Goal: Find contact information: Find contact information

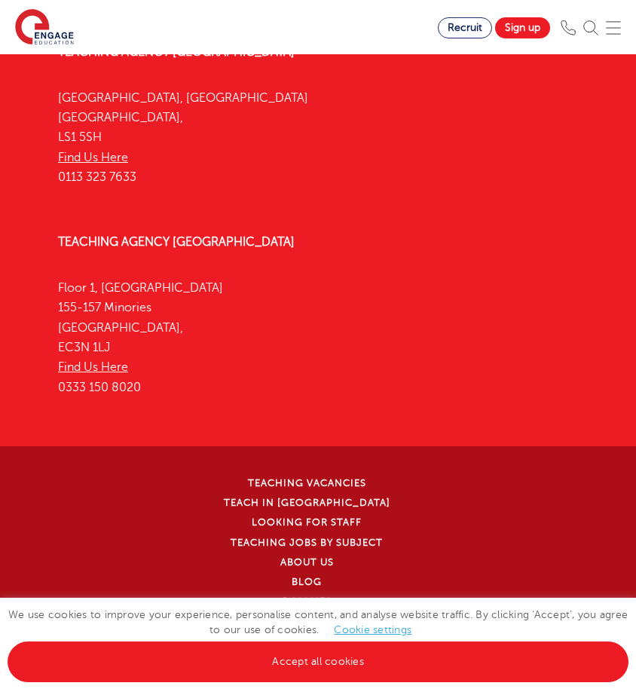
scroll to position [5458, 0]
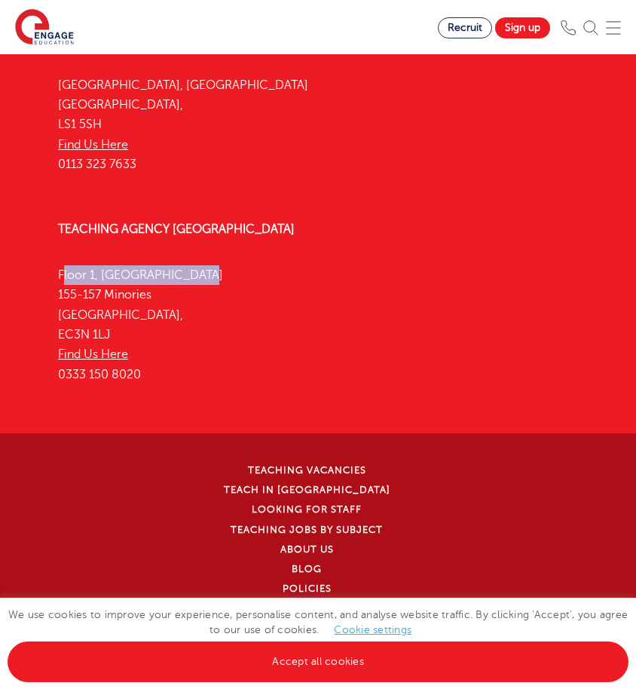
drag, startPoint x: 207, startPoint y: 323, endPoint x: 53, endPoint y: 326, distance: 154.5
click at [53, 326] on div "Teaching Agency London Floor 1, Portsoken House 155-157 Minories London, EC3N 1…" at bounding box center [318, 305] width 543 height 210
copy p "Floor 1, [GEOGRAPHIC_DATA]"
click at [158, 341] on p "Floor 1, Portsoken House 155-157 Minories London, EC3N 1LJ Find Us Here 0333 15…" at bounding box center [318, 324] width 520 height 119
click at [157, 341] on p "Floor 1, Portsoken House 155-157 Minories London, EC3N 1LJ Find Us Here 0333 15…" at bounding box center [318, 324] width 520 height 119
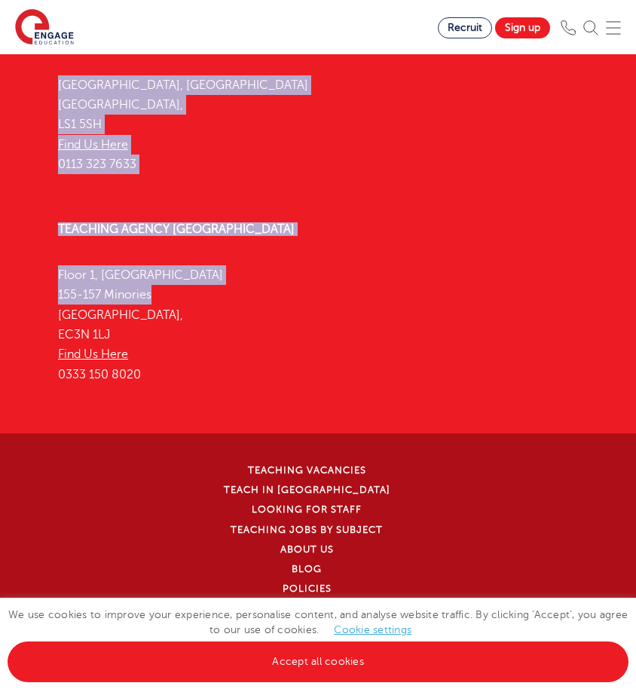
drag, startPoint x: 157, startPoint y: 341, endPoint x: 20, endPoint y: 339, distance: 137.2
click at [20, 339] on div "Teaching Agency Watford 4th Floor, 45 Clarendon Road Watford, WD17 1SZ Find Us …" at bounding box center [318, 205] width 636 height 1190
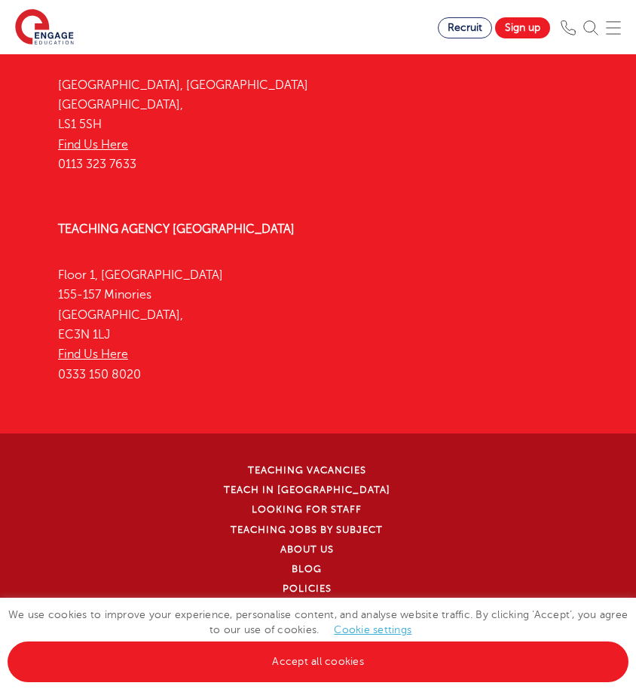
click at [171, 359] on p "Floor 1, Portsoken House 155-157 Minories London, EC3N 1LJ Find Us Here 0333 15…" at bounding box center [318, 324] width 520 height 119
drag, startPoint x: 165, startPoint y: 354, endPoint x: 63, endPoint y: 348, distance: 101.9
click at [63, 348] on p "Floor 1, Portsoken House 155-157 Minories London, EC3N 1LJ Find Us Here 0333 15…" at bounding box center [318, 324] width 520 height 119
drag, startPoint x: 159, startPoint y: 339, endPoint x: 60, endPoint y: 341, distance: 98.7
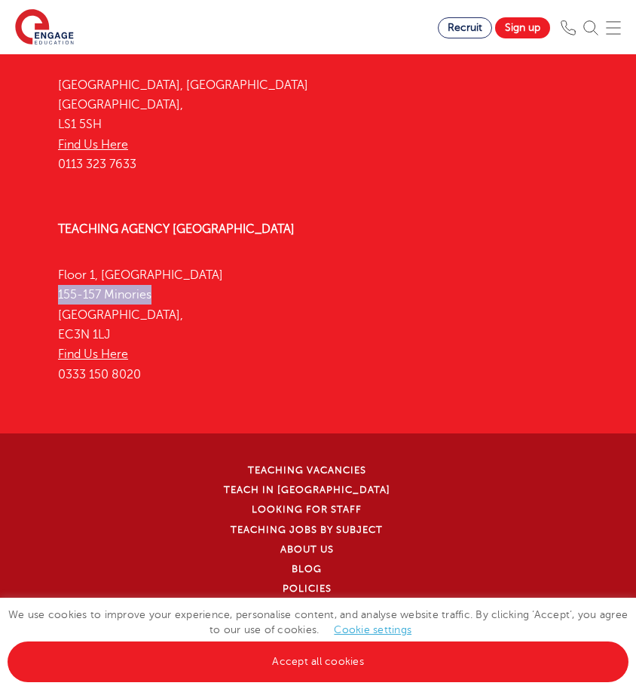
click at [60, 341] on p "Floor 1, Portsoken House 155-157 Minories London, EC3N 1LJ Find Us Here 0333 15…" at bounding box center [318, 324] width 520 height 119
copy p "155-157 Minories"
click at [205, 356] on p "Floor 1, Portsoken House 155-157 Minories London, EC3N 1LJ Find Us Here 0333 15…" at bounding box center [318, 324] width 520 height 119
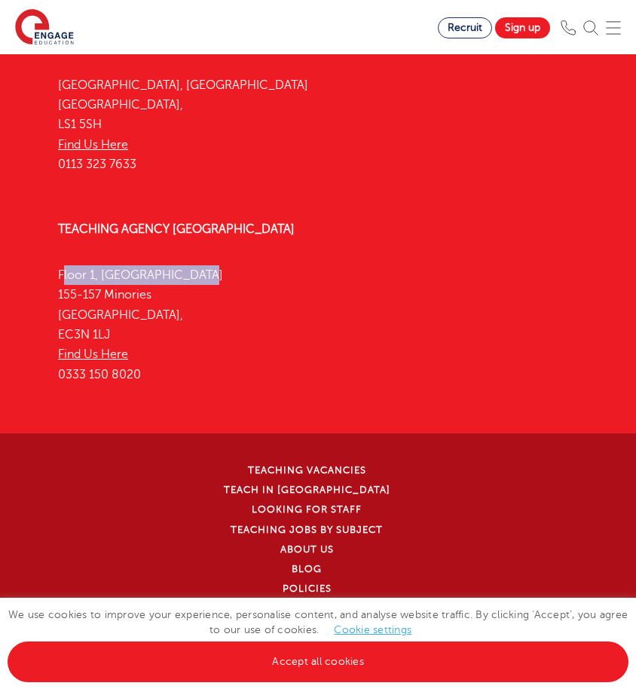
drag, startPoint x: 203, startPoint y: 322, endPoint x: 55, endPoint y: 323, distance: 147.7
click at [55, 323] on div "Teaching Agency London Floor 1, Portsoken House 155-157 Minories London, EC3N 1…" at bounding box center [318, 305] width 543 height 210
copy p "Floor 1, [GEOGRAPHIC_DATA]"
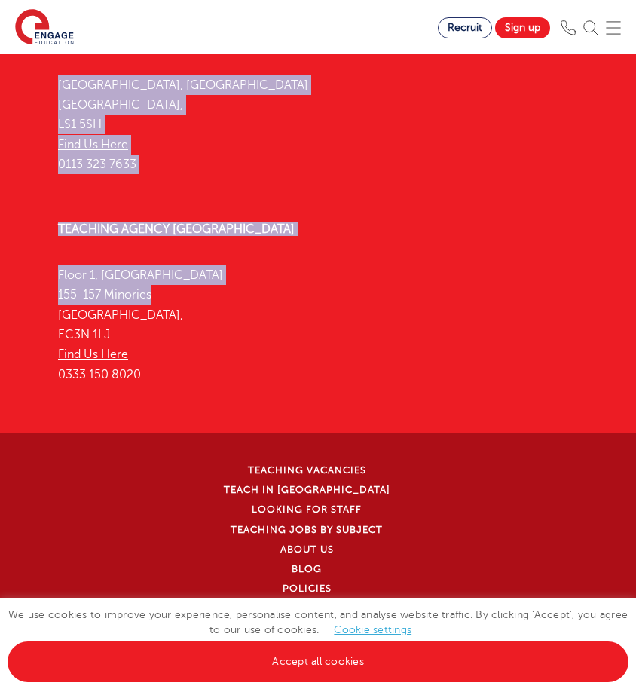
drag, startPoint x: 162, startPoint y: 340, endPoint x: 26, endPoint y: 338, distance: 135.6
click at [26, 338] on div "Teaching Agency Watford 4th Floor, 45 Clarendon Road Watford, WD17 1SZ Find Us …" at bounding box center [318, 205] width 636 height 1190
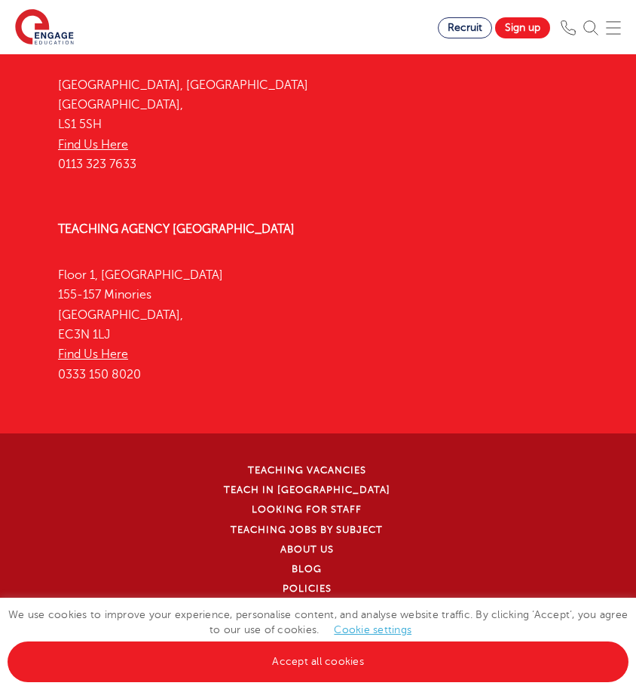
click at [105, 347] on p "Floor 1, Portsoken House 155-157 Minories London, EC3N 1LJ Find Us Here 0333 15…" at bounding box center [318, 324] width 520 height 119
drag, startPoint x: 150, startPoint y: 341, endPoint x: 56, endPoint y: 341, distance: 94.2
click at [56, 341] on div "Teaching Agency London Floor 1, Portsoken House 155-157 Minories London, EC3N 1…" at bounding box center [318, 305] width 543 height 210
copy p "155-157 Minories"
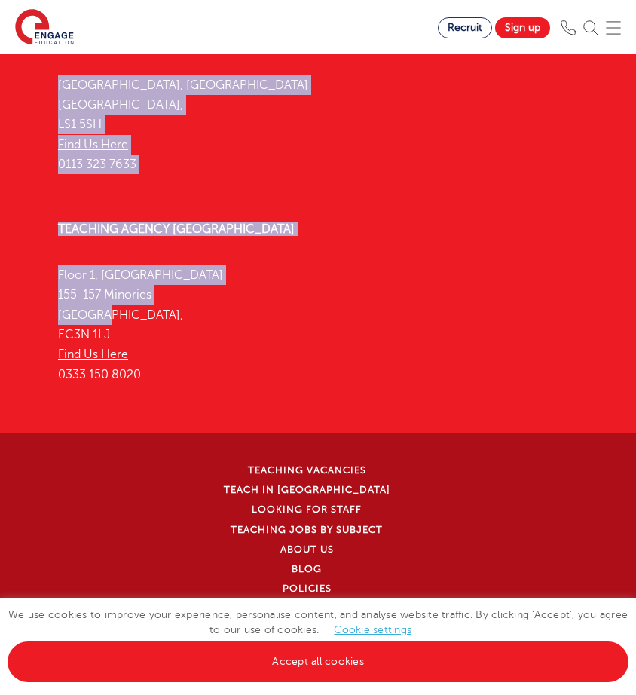
drag, startPoint x: 112, startPoint y: 365, endPoint x: 44, endPoint y: 364, distance: 67.8
click at [44, 364] on div "Teaching Agency Watford 4th Floor, 45 Clarendon Road Watford, WD17 1SZ Find Us …" at bounding box center [317, 10] width 565 height 800
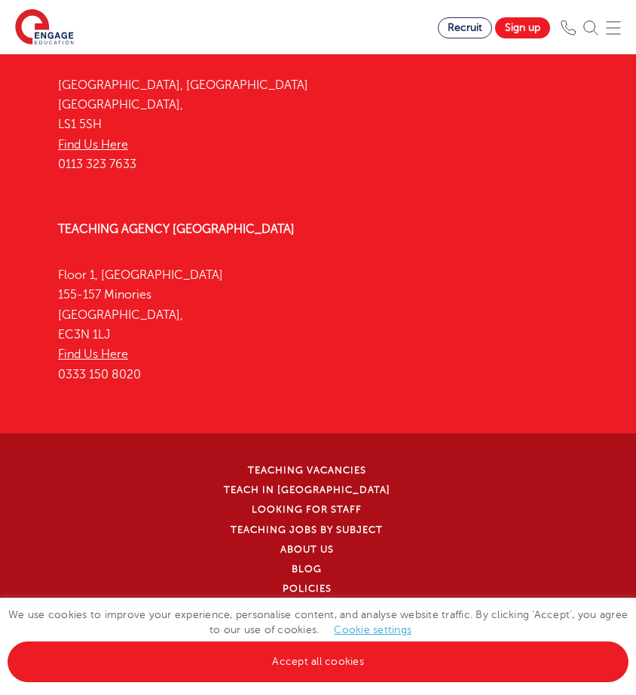
click at [91, 363] on p "Floor 1, Portsoken House 155-157 Minories London, EC3N 1LJ Find Us Here 0333 15…" at bounding box center [318, 324] width 520 height 119
drag, startPoint x: 102, startPoint y: 362, endPoint x: 57, endPoint y: 360, distance: 44.5
click at [57, 360] on div "Teaching Agency London Floor 1, Portsoken House 155-157 Minories London, EC3N 1…" at bounding box center [318, 305] width 543 height 210
copy p "[GEOGRAPHIC_DATA]"
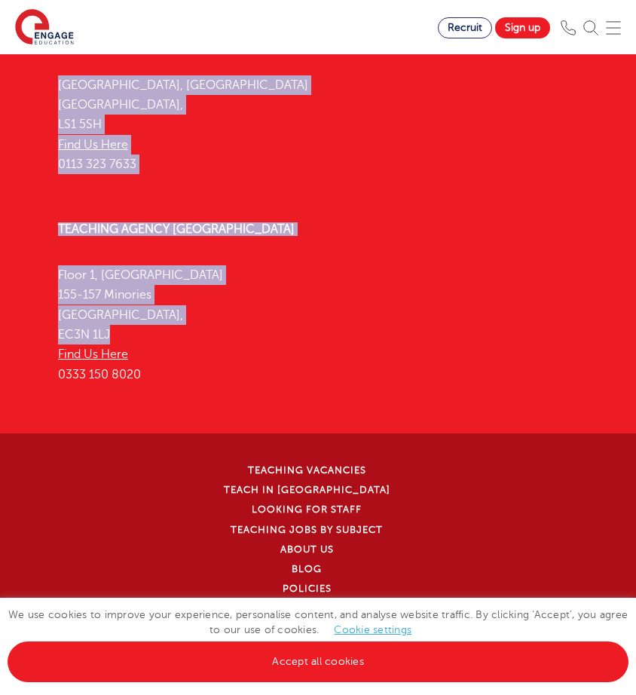
drag, startPoint x: 112, startPoint y: 378, endPoint x: 33, endPoint y: 381, distance: 79.2
click at [33, 381] on div "Teaching Agency Watford 4th Floor, 45 Clarendon Road Watford, WD17 1SZ Find Us …" at bounding box center [318, 205] width 636 height 1190
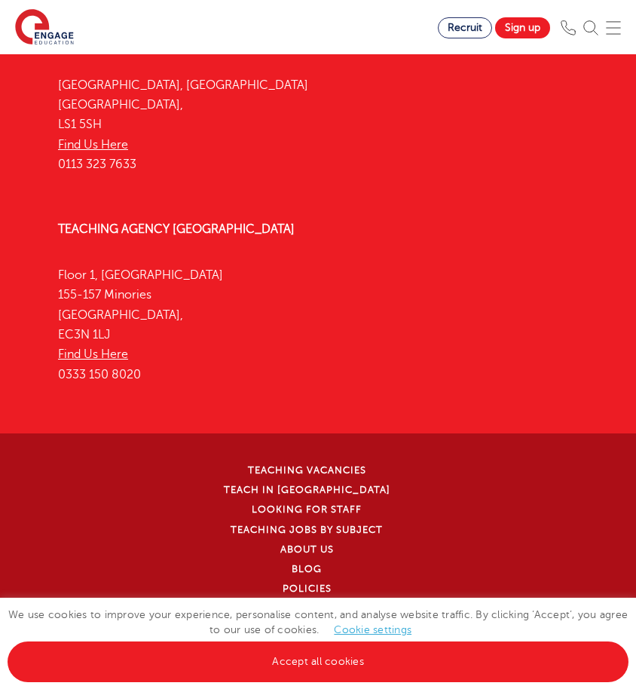
click at [104, 384] on p "Floor 1, Portsoken House 155-157 Minories London, EC3N 1LJ Find Us Here 0333 15…" at bounding box center [318, 324] width 520 height 119
drag, startPoint x: 118, startPoint y: 380, endPoint x: 60, endPoint y: 381, distance: 58.8
click at [60, 381] on p "Floor 1, Portsoken House 155-157 Minories London, EC3N 1LJ Find Us Here 0333 15…" at bounding box center [318, 324] width 520 height 119
copy p "EC3N 1LJ"
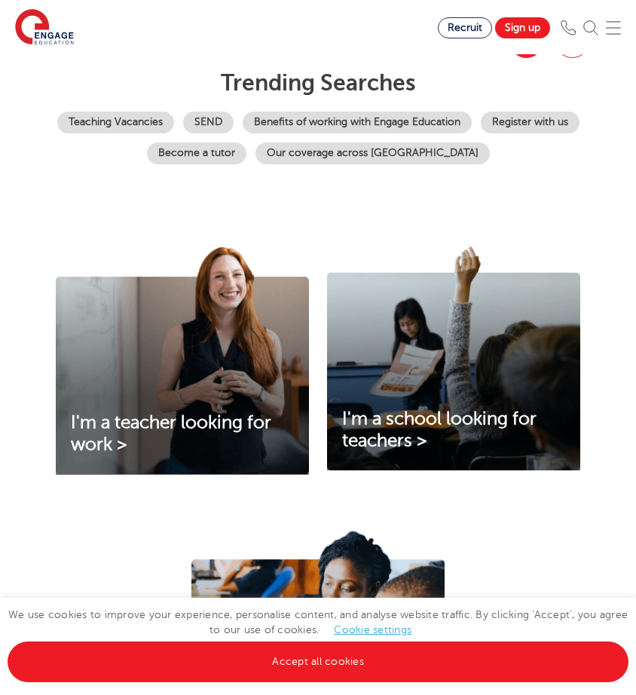
scroll to position [326, 0]
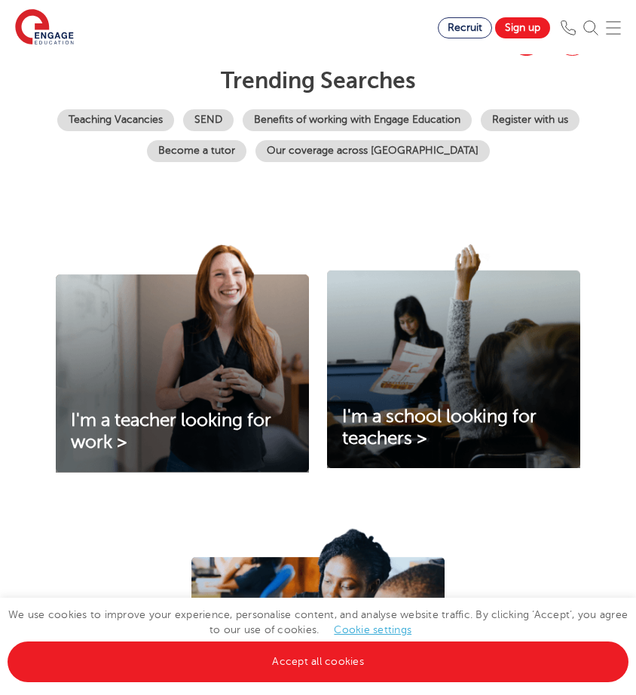
click at [191, 354] on img at bounding box center [182, 358] width 253 height 228
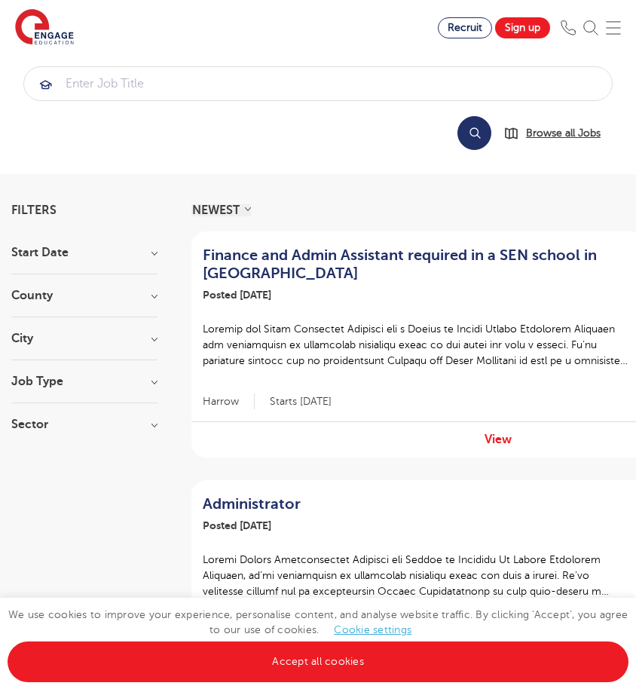
click at [506, 132] on link "Browse all Jobs" at bounding box center [557, 132] width 109 height 17
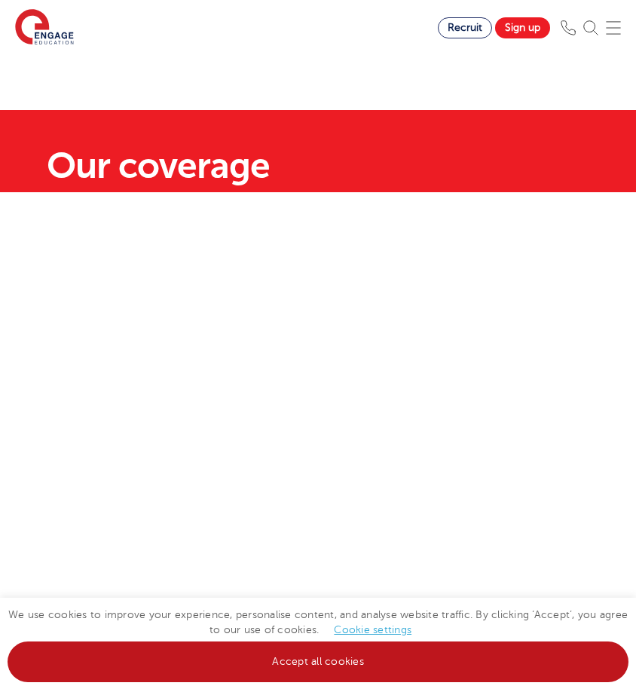
click at [321, 653] on link "Accept all cookies" at bounding box center [318, 661] width 621 height 41
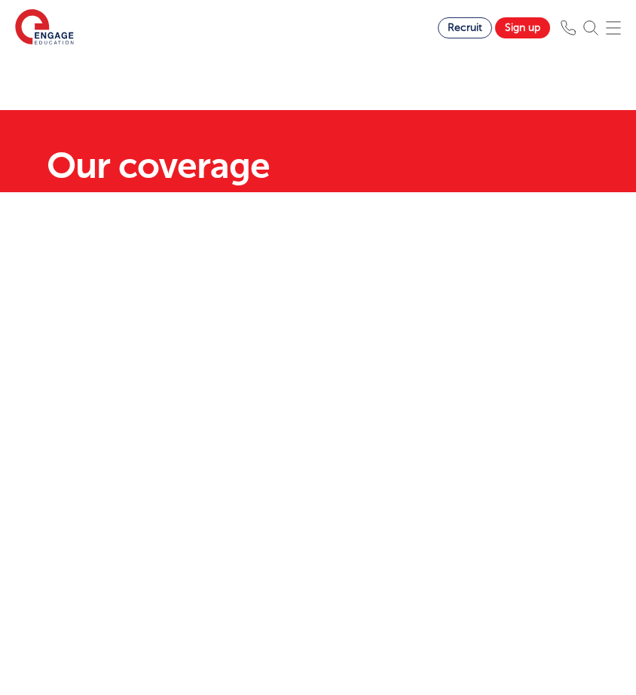
click at [613, 32] on img at bounding box center [613, 27] width 15 height 15
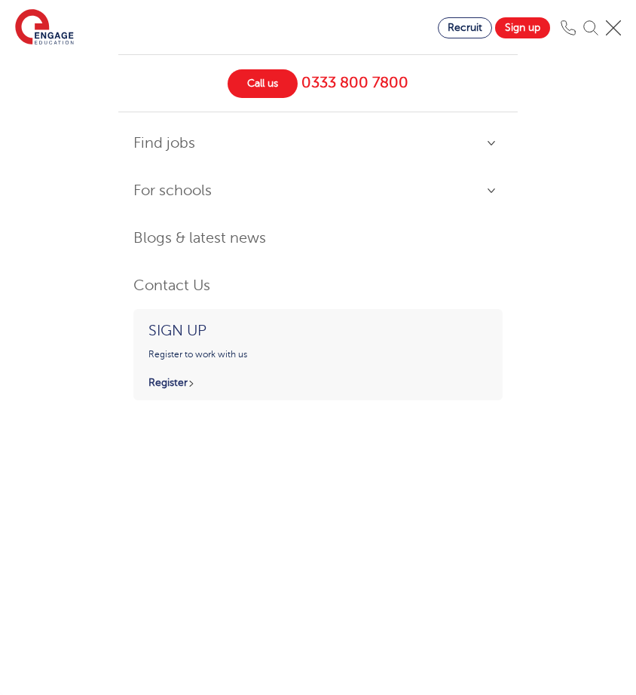
click at [182, 289] on link "Contact Us" at bounding box center [317, 286] width 369 height 32
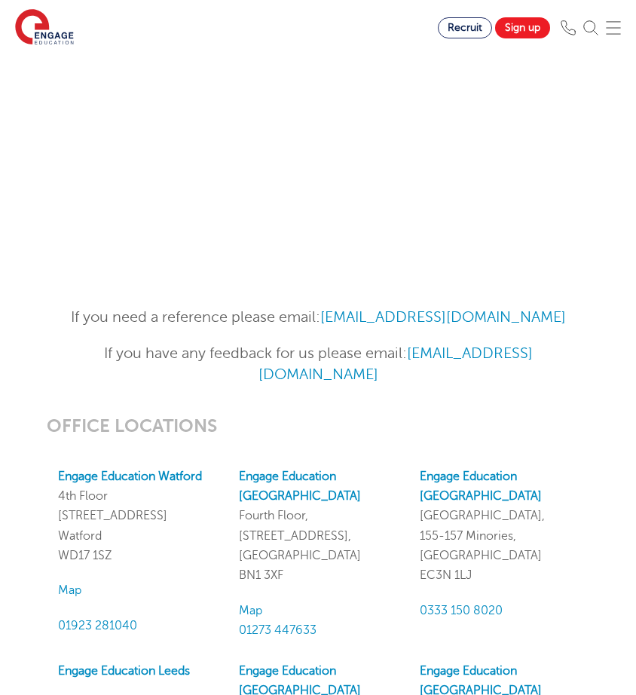
scroll to position [1127, 0]
